Goal: Information Seeking & Learning: Learn about a topic

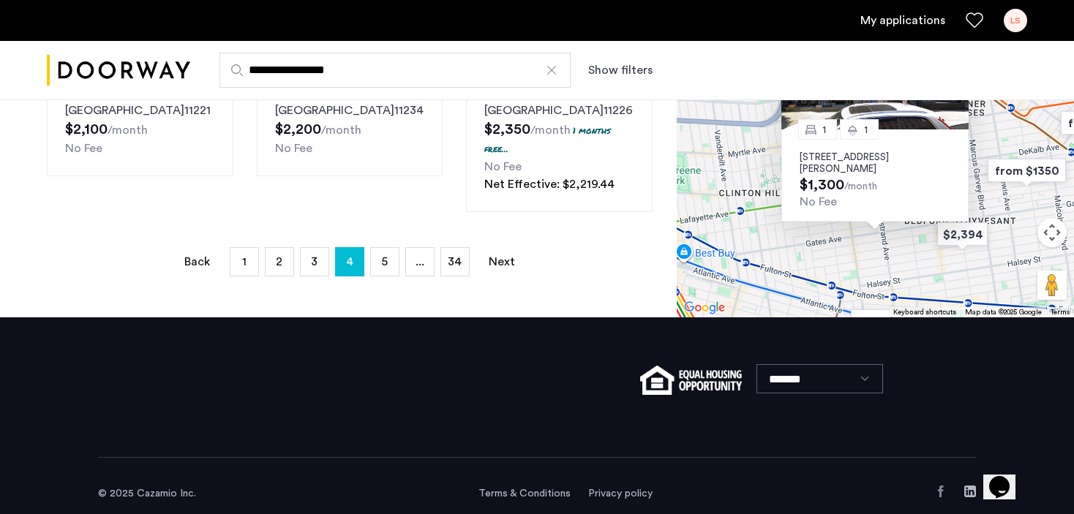
scroll to position [1201, 0]
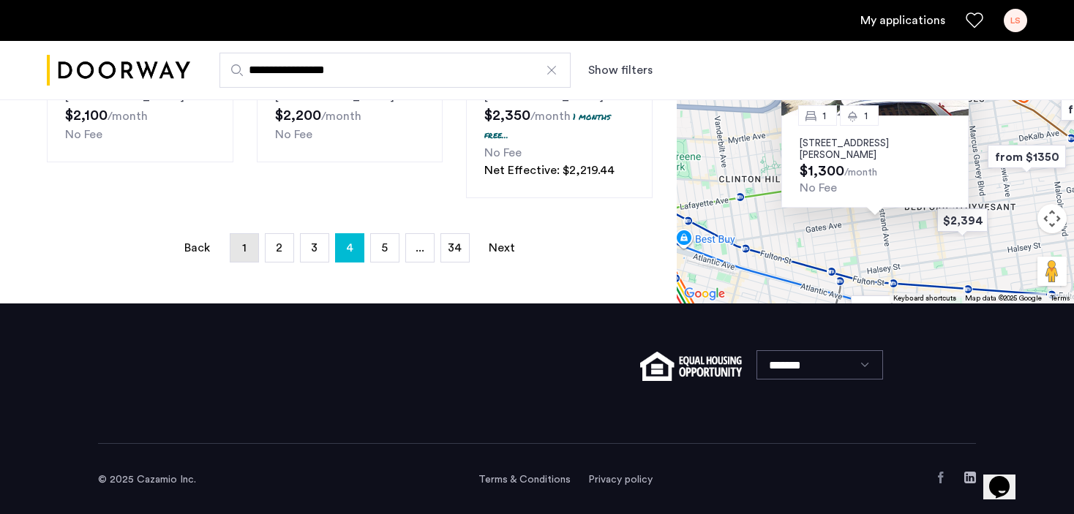
click at [241, 243] on link "page 1" at bounding box center [244, 248] width 28 height 28
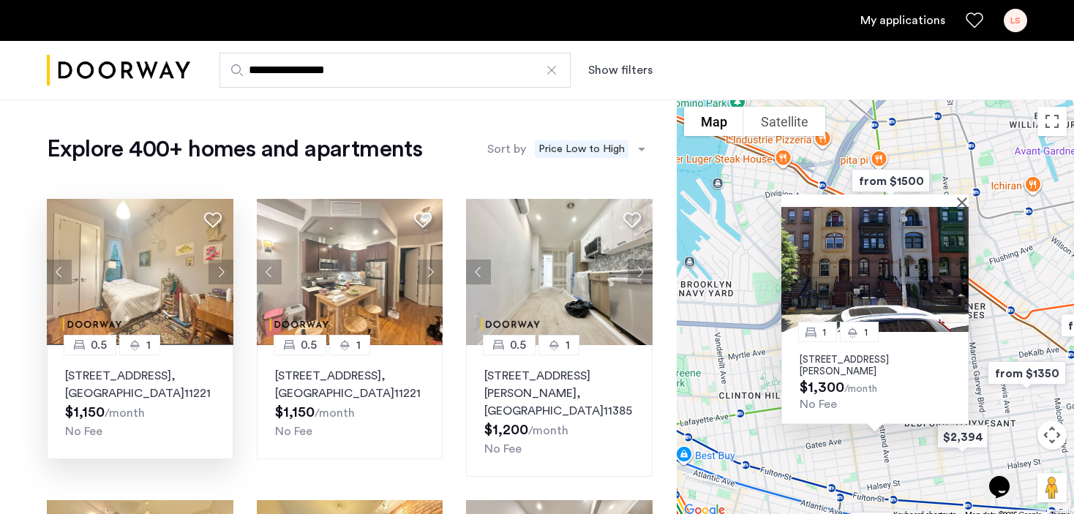
click at [167, 378] on p "[STREET_ADDRESS]" at bounding box center [140, 384] width 150 height 35
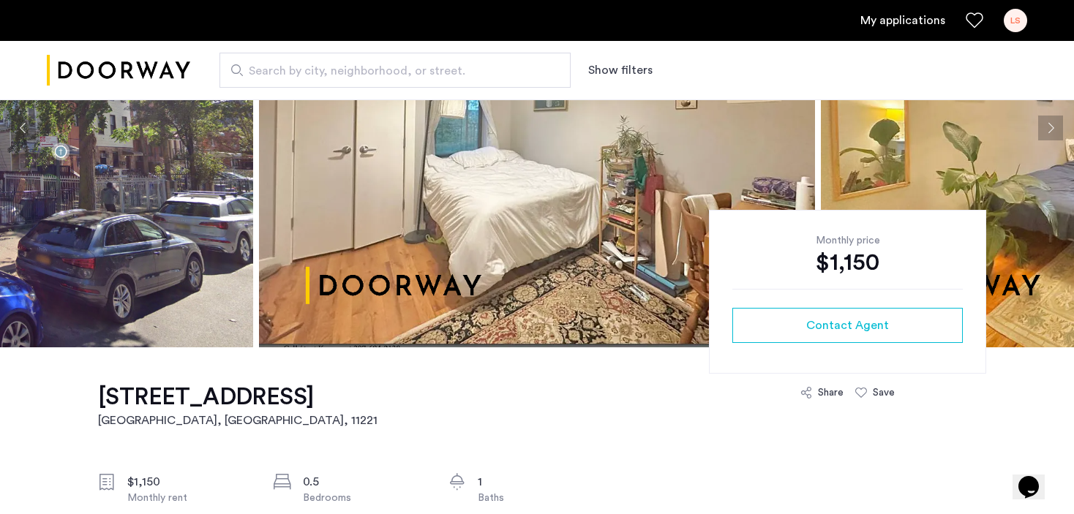
scroll to position [73, 0]
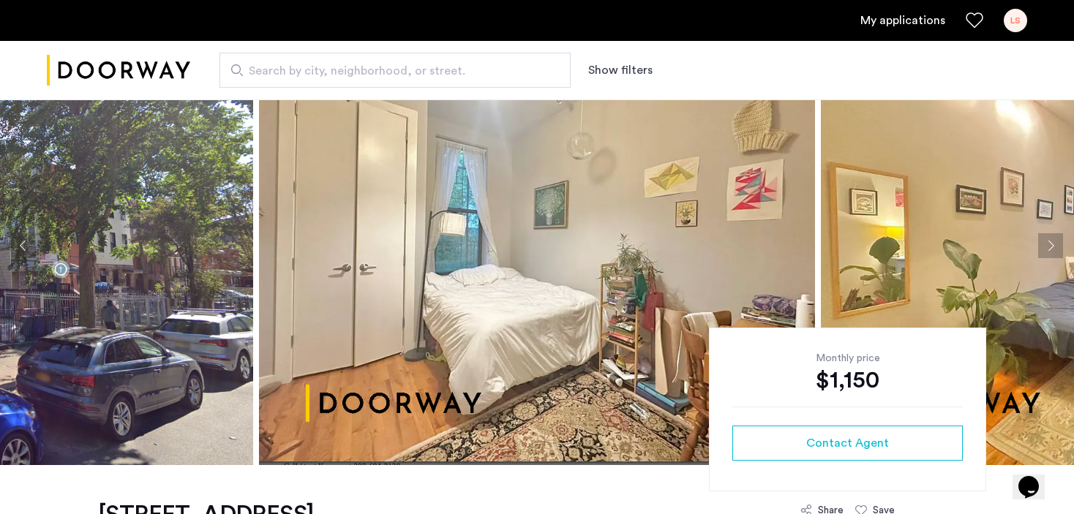
click at [1050, 246] on button "Next apartment" at bounding box center [1050, 245] width 25 height 25
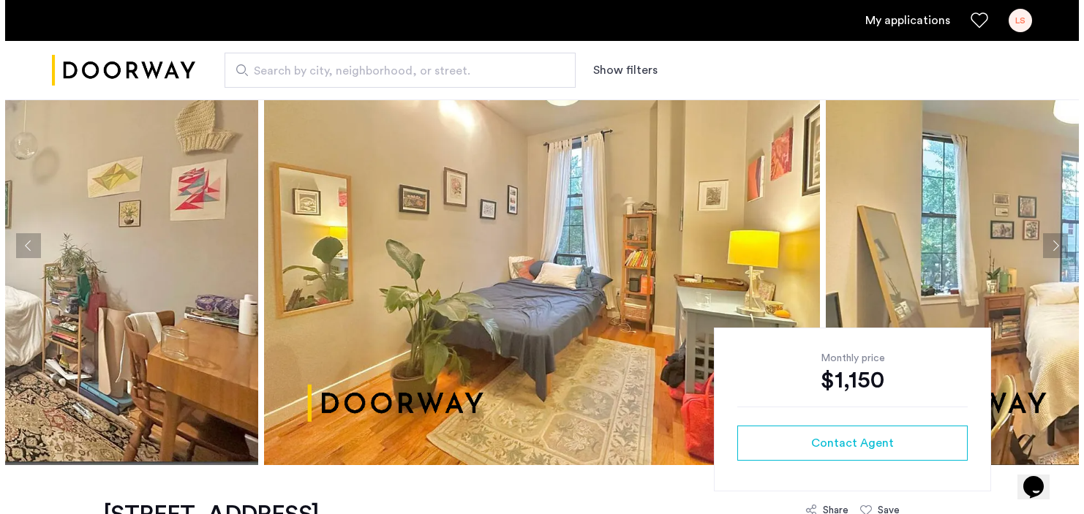
scroll to position [0, 0]
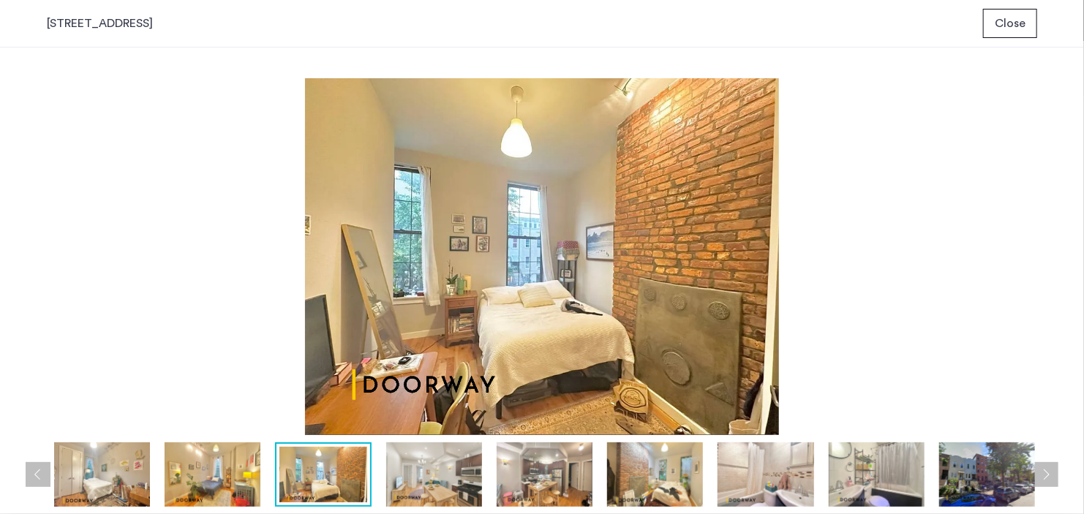
drag, startPoint x: 221, startPoint y: 477, endPoint x: 240, endPoint y: 477, distance: 19.0
click at [221, 477] on img at bounding box center [213, 475] width 96 height 64
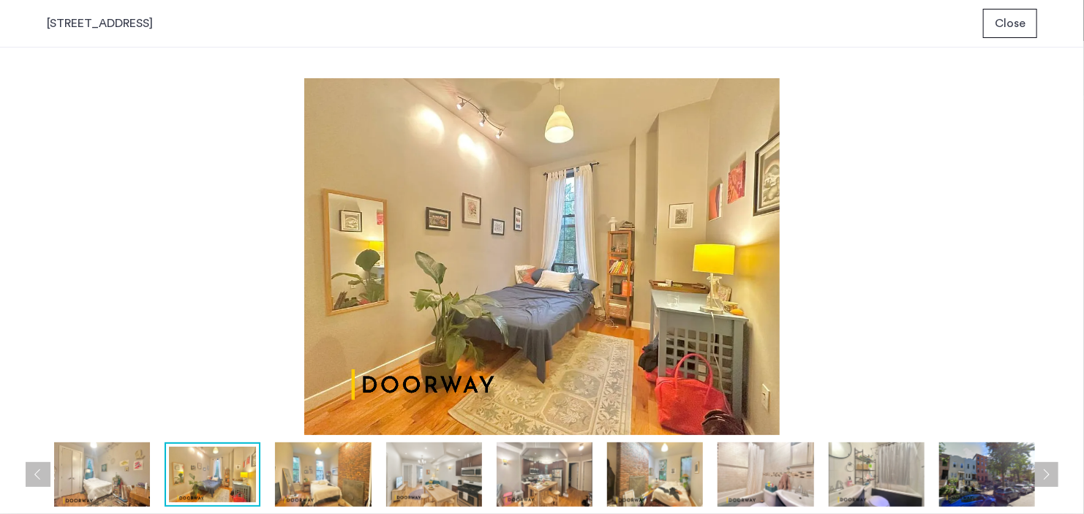
click at [299, 484] on img at bounding box center [323, 475] width 96 height 64
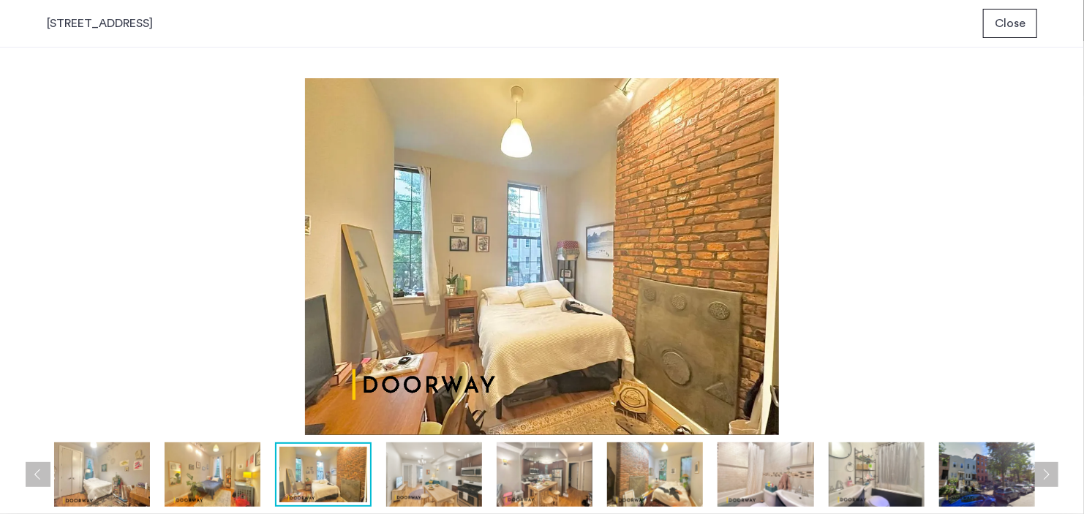
click at [400, 486] on img at bounding box center [434, 475] width 96 height 64
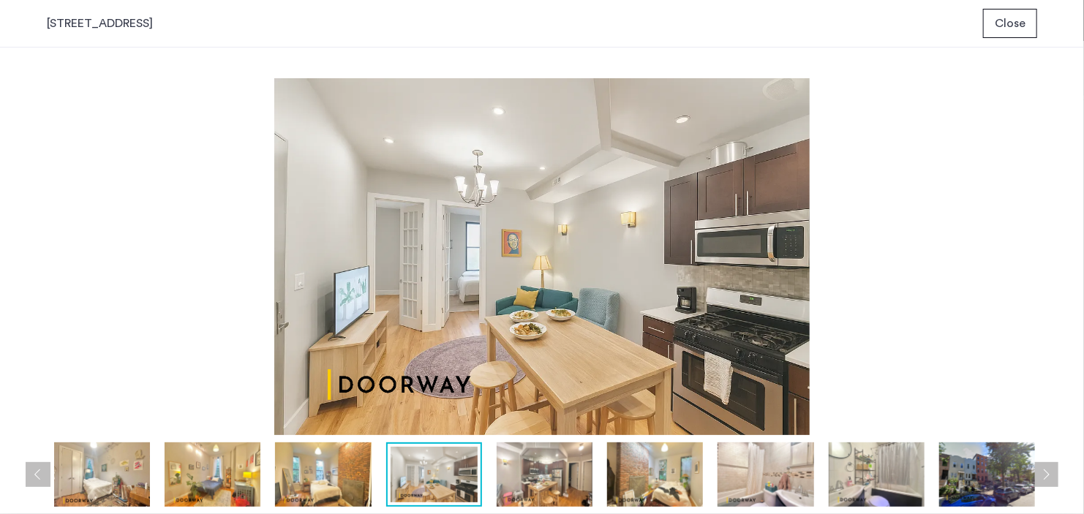
click at [532, 489] on img at bounding box center [545, 475] width 96 height 64
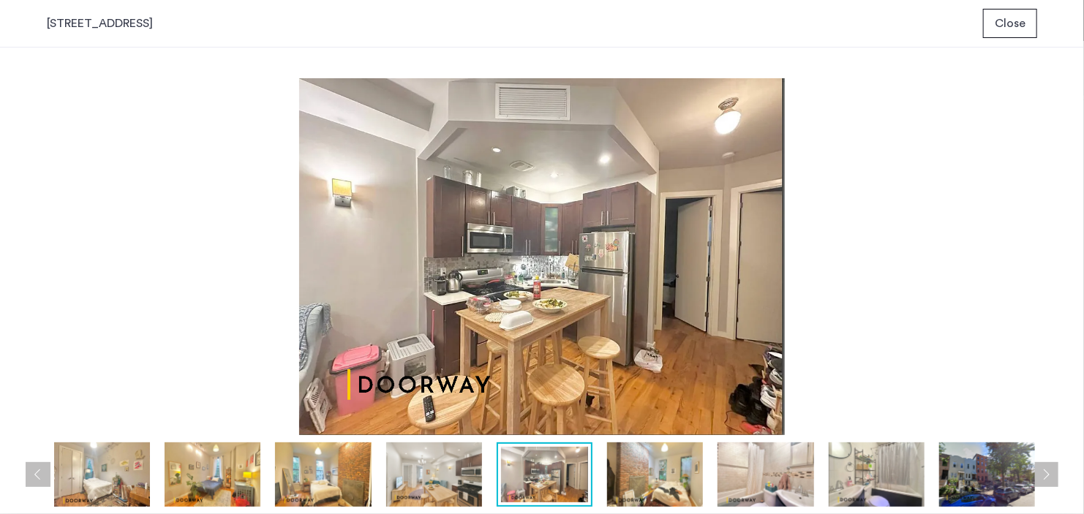
click at [601, 491] on div at bounding box center [546, 475] width 998 height 64
click at [654, 489] on img at bounding box center [655, 475] width 96 height 64
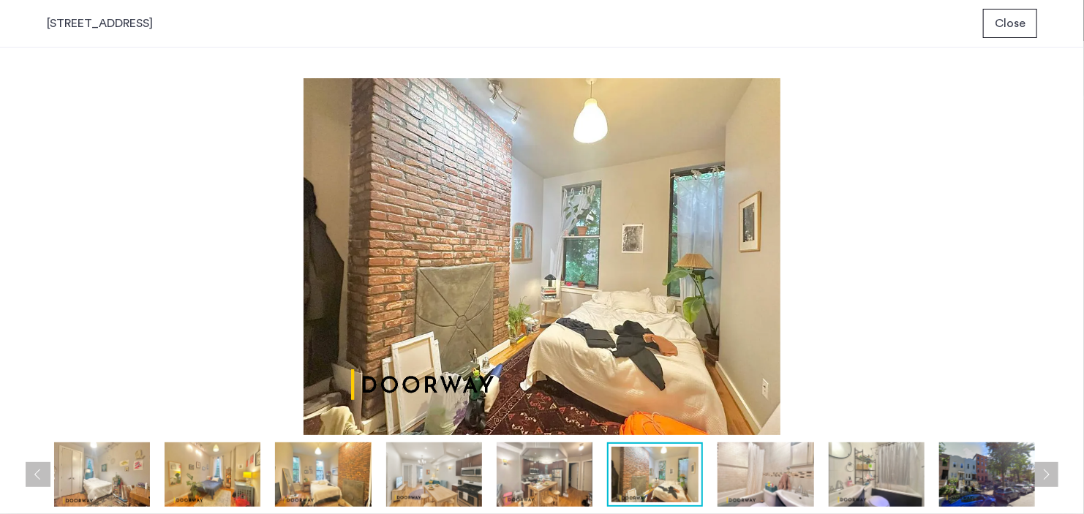
click at [760, 492] on img at bounding box center [766, 475] width 96 height 64
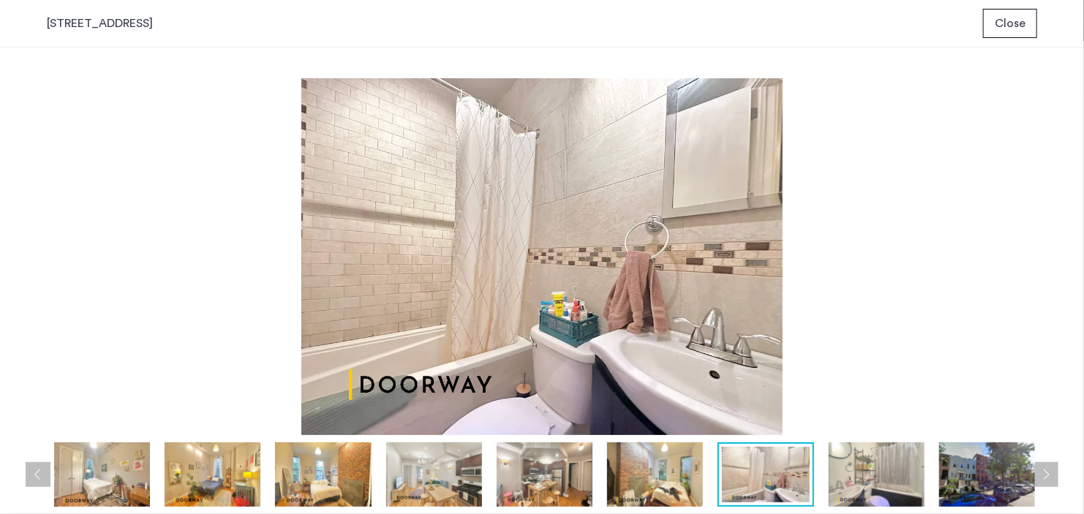
click at [857, 475] on img at bounding box center [877, 475] width 96 height 64
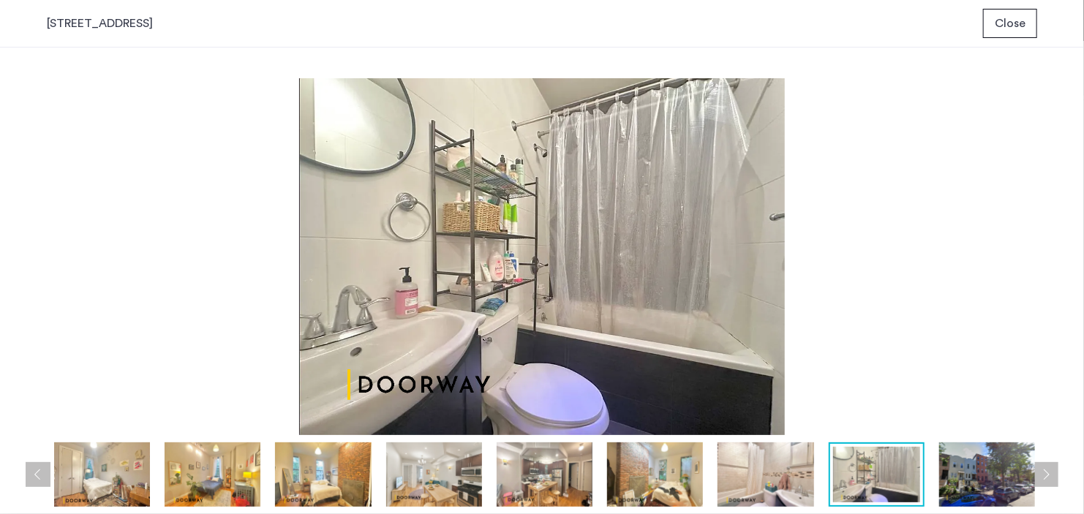
click at [962, 476] on img at bounding box center [987, 475] width 96 height 64
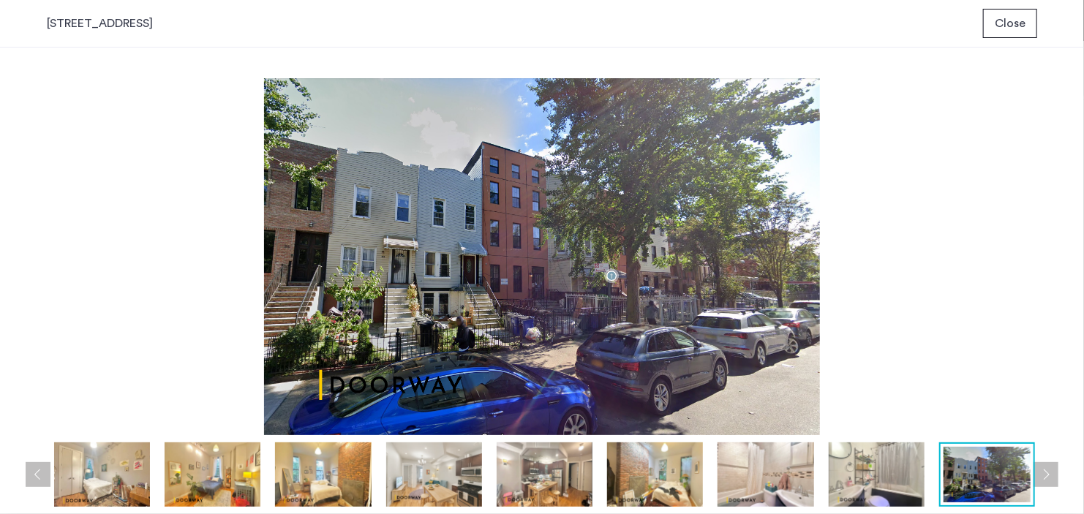
click at [1038, 478] on button "Next apartment" at bounding box center [1046, 474] width 25 height 25
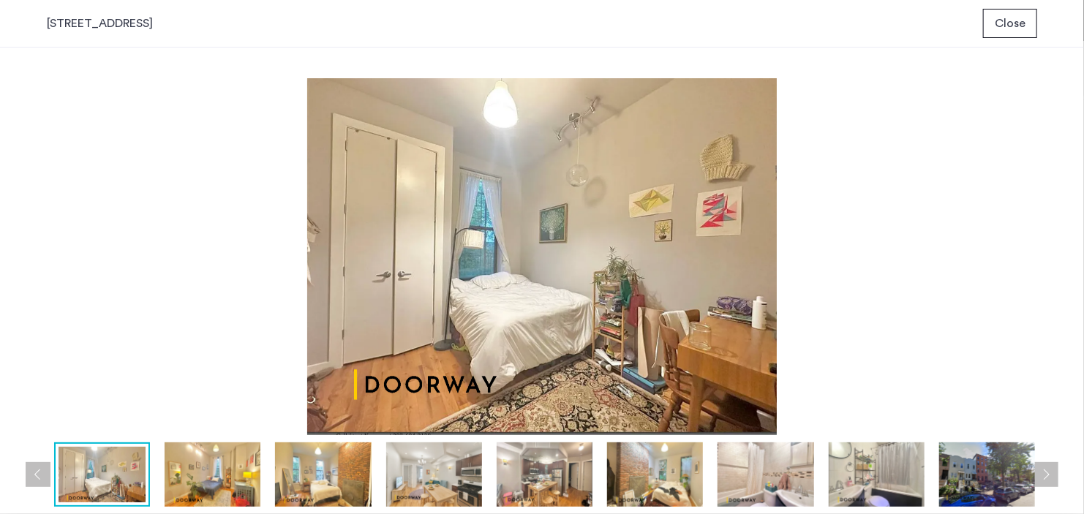
click at [1038, 477] on button "Next apartment" at bounding box center [1046, 474] width 25 height 25
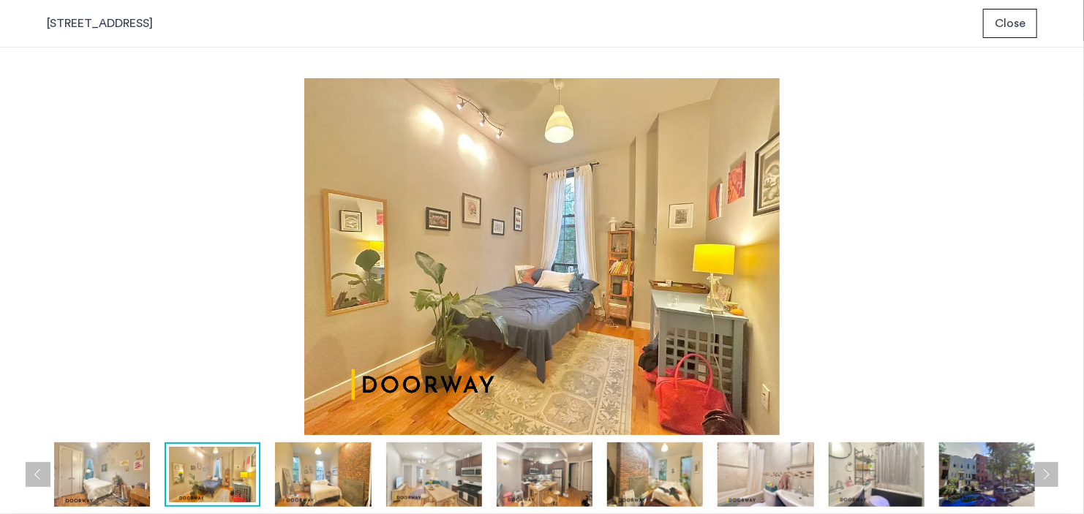
click at [434, 477] on img at bounding box center [434, 475] width 96 height 64
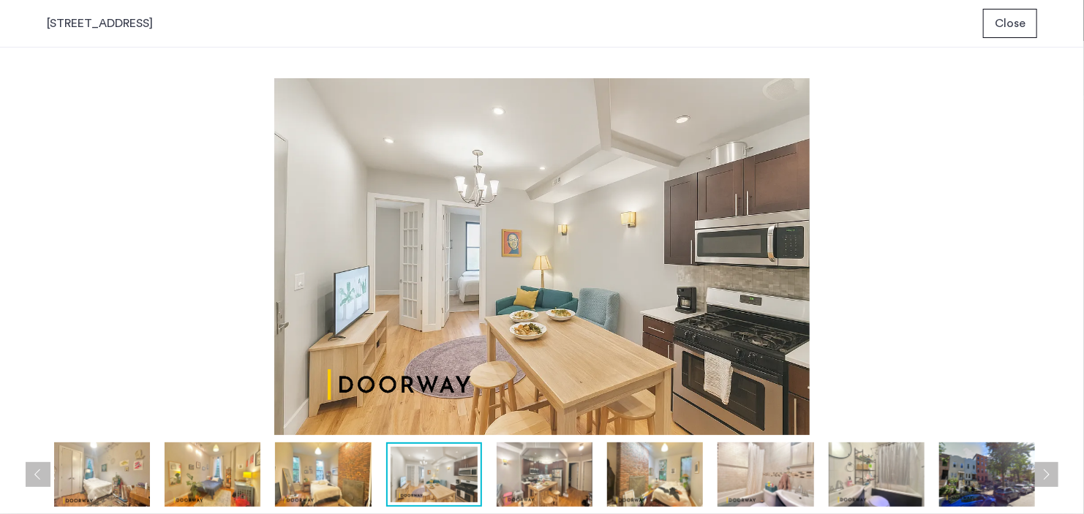
click at [569, 460] on img at bounding box center [545, 475] width 96 height 64
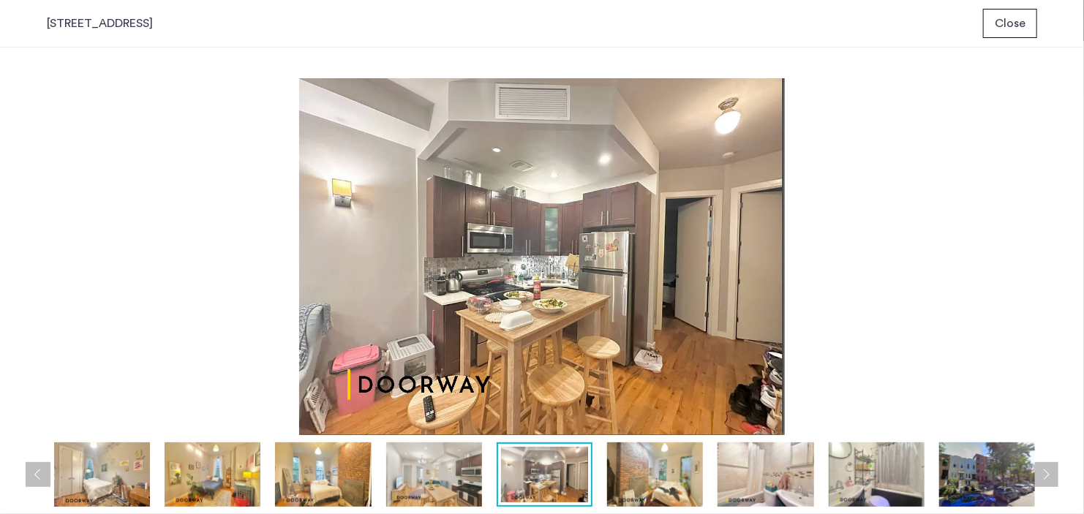
click at [451, 475] on img at bounding box center [434, 475] width 96 height 64
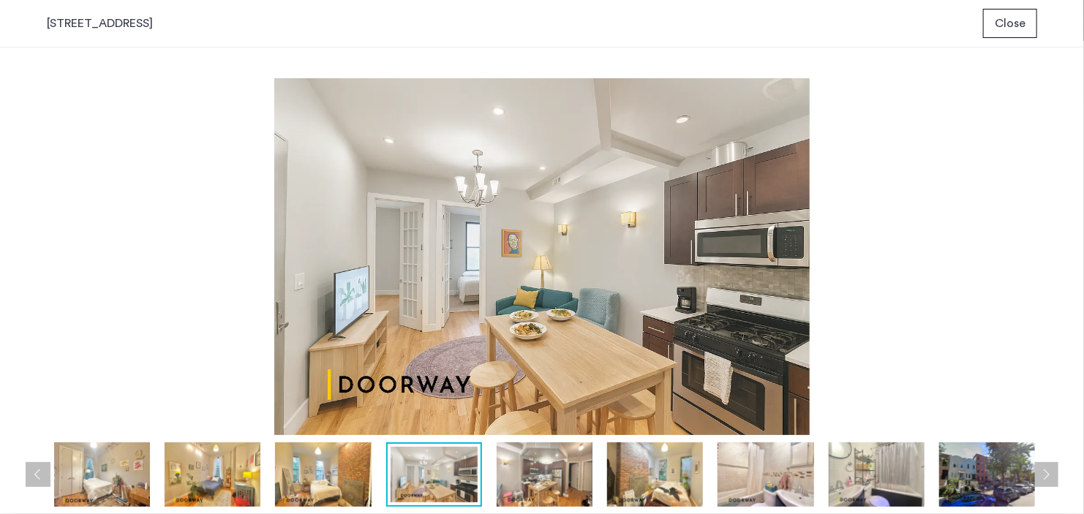
click at [533, 468] on img at bounding box center [545, 475] width 96 height 64
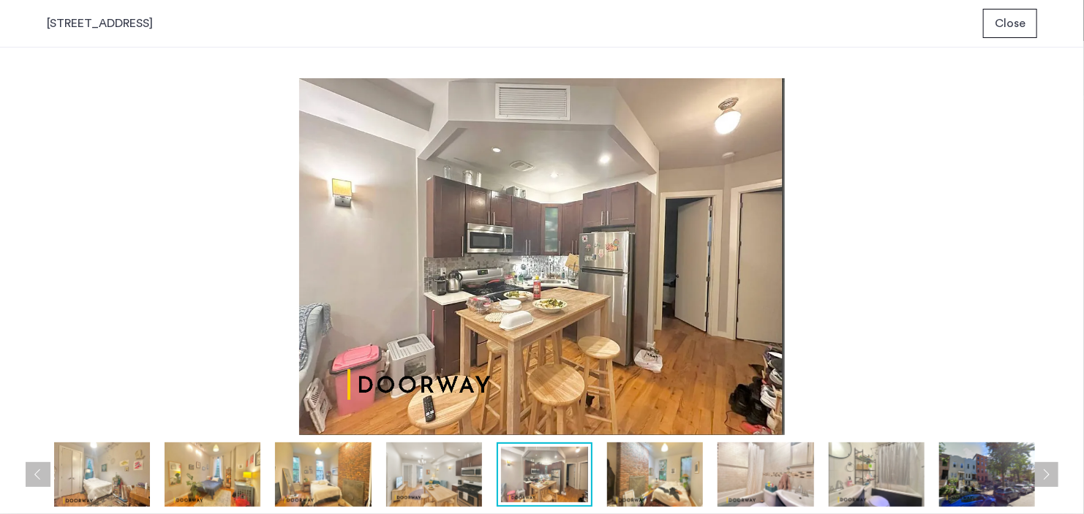
click at [643, 459] on img at bounding box center [655, 475] width 96 height 64
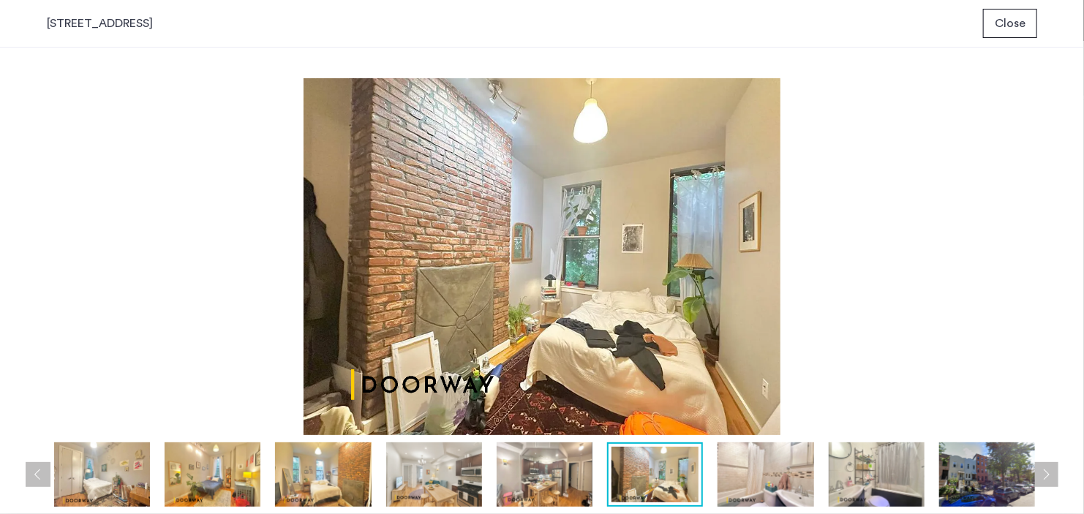
click at [527, 471] on img at bounding box center [545, 475] width 96 height 64
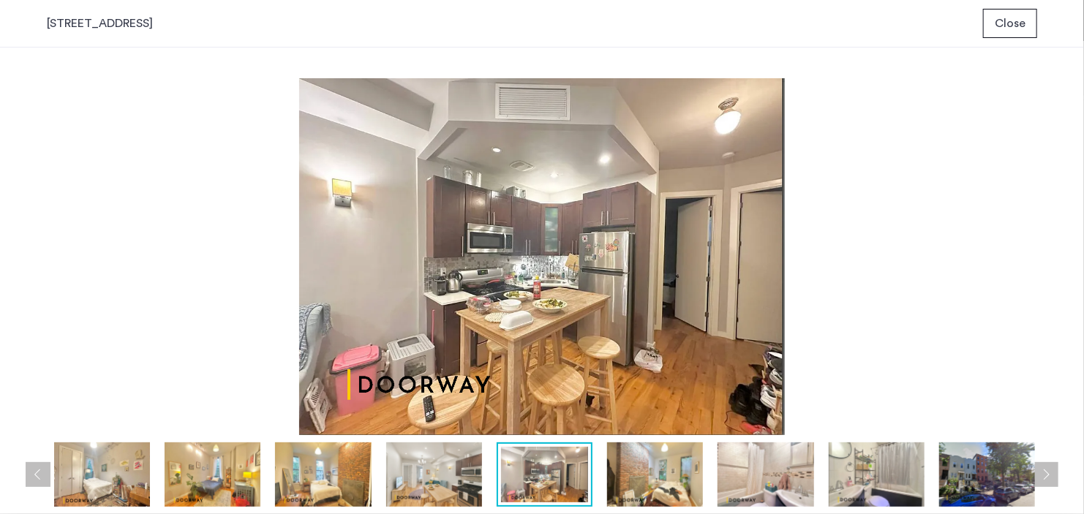
click at [459, 477] on img at bounding box center [434, 475] width 96 height 64
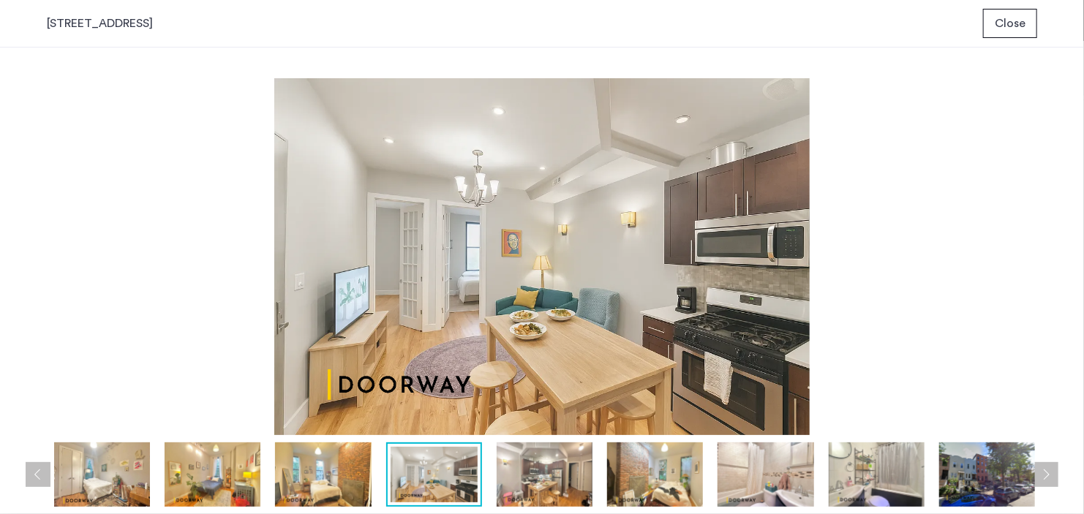
click at [286, 460] on img at bounding box center [323, 475] width 96 height 64
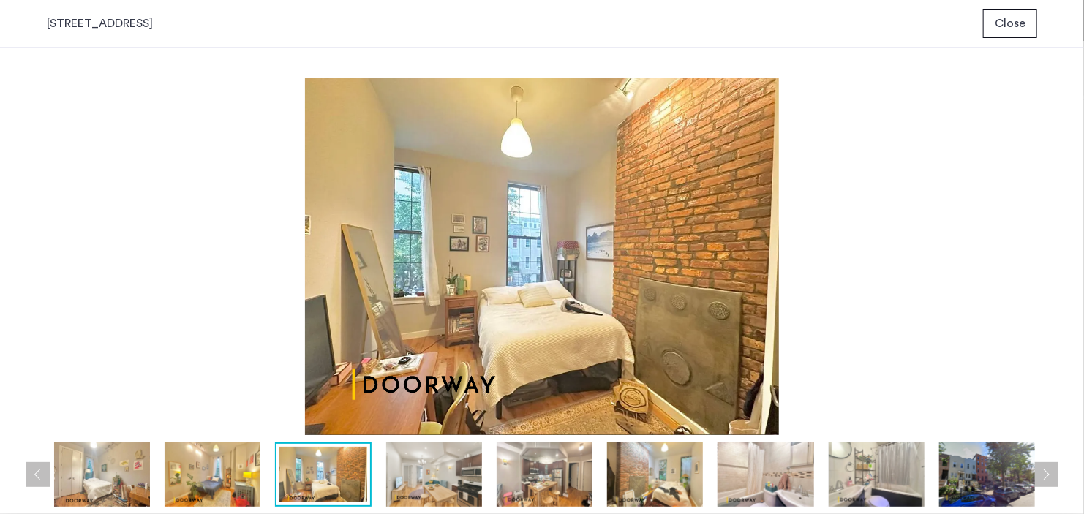
click at [201, 466] on img at bounding box center [213, 475] width 96 height 64
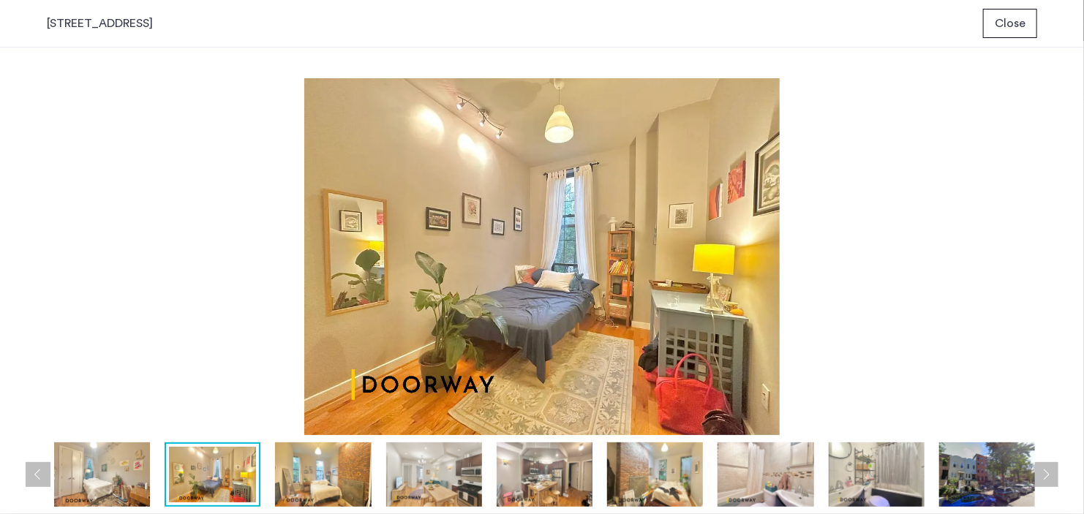
click at [88, 471] on img at bounding box center [102, 475] width 96 height 64
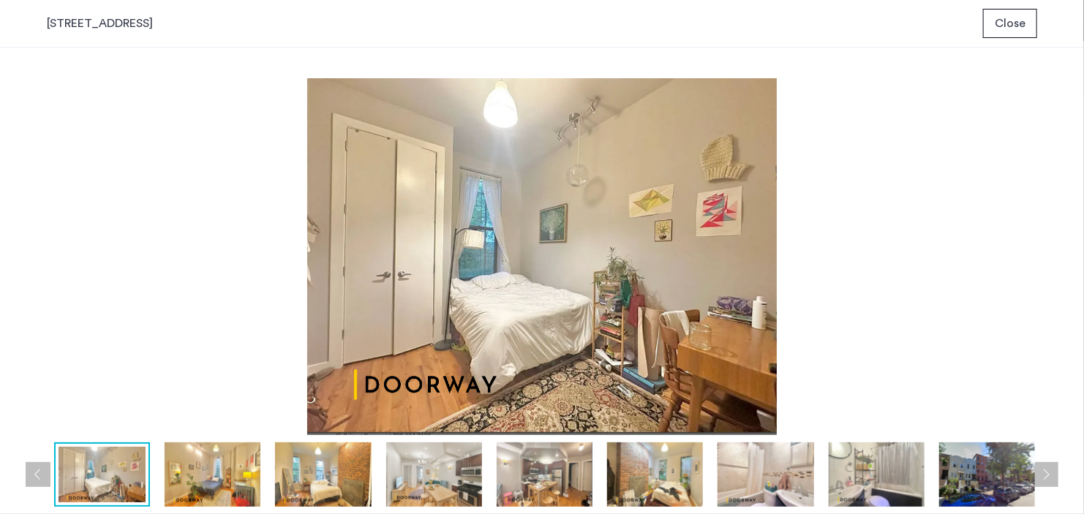
click at [507, 467] on img at bounding box center [545, 475] width 96 height 64
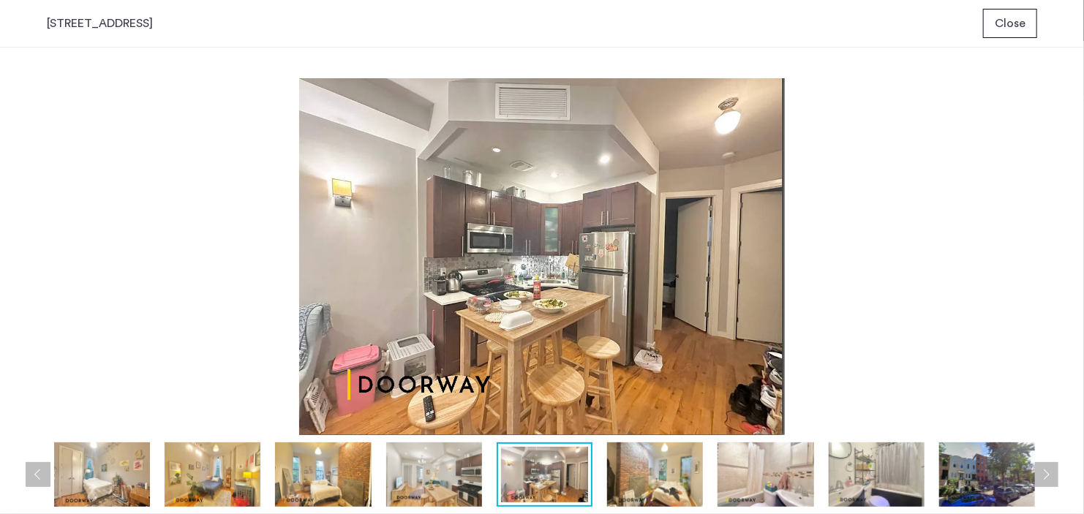
click at [650, 478] on img at bounding box center [655, 475] width 96 height 64
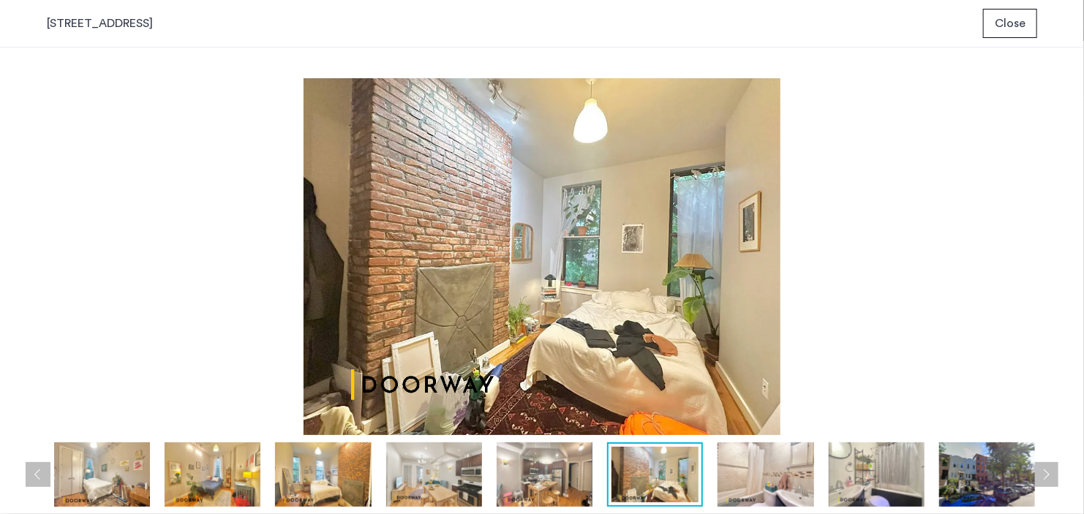
click at [779, 486] on img at bounding box center [766, 475] width 96 height 64
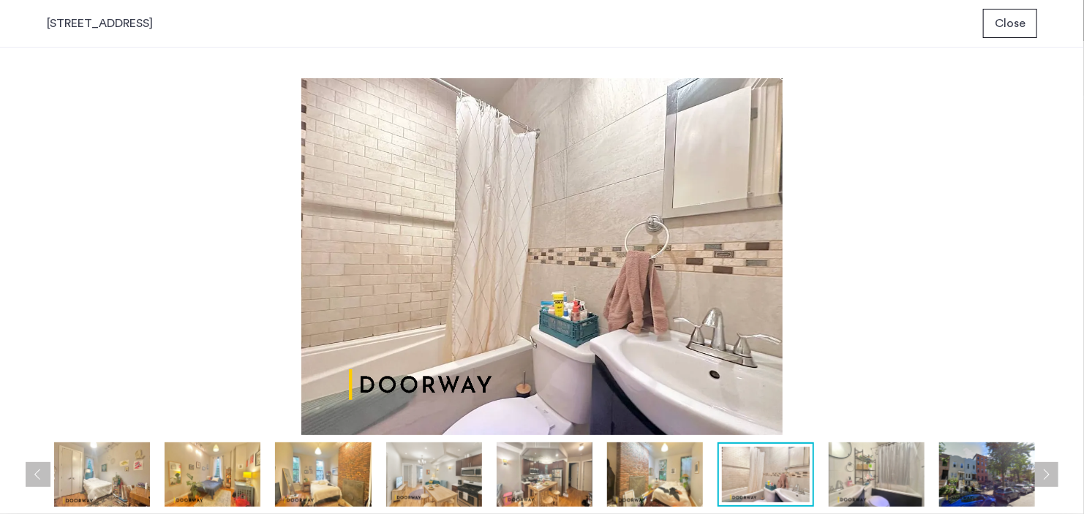
click at [624, 480] on img at bounding box center [655, 475] width 96 height 64
